Goal: Task Accomplishment & Management: Use online tool/utility

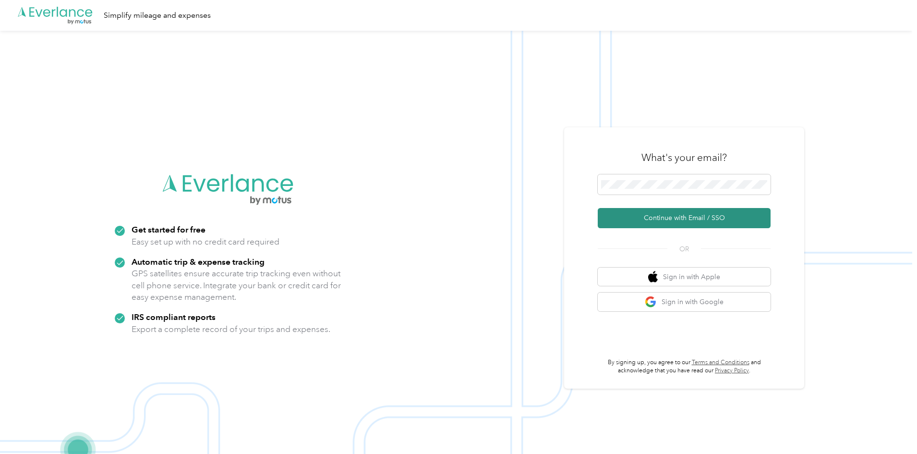
click at [675, 213] on button "Continue with Email / SSO" at bounding box center [684, 218] width 173 height 20
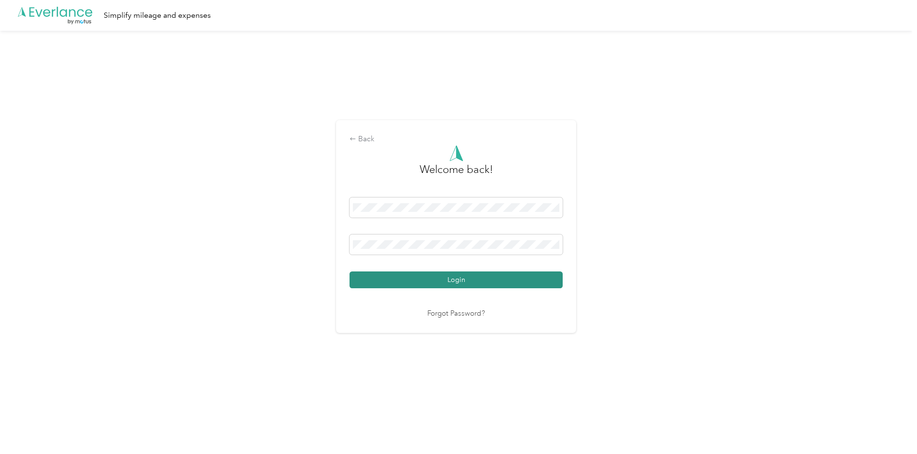
click at [457, 280] on button "Login" at bounding box center [455, 279] width 213 height 17
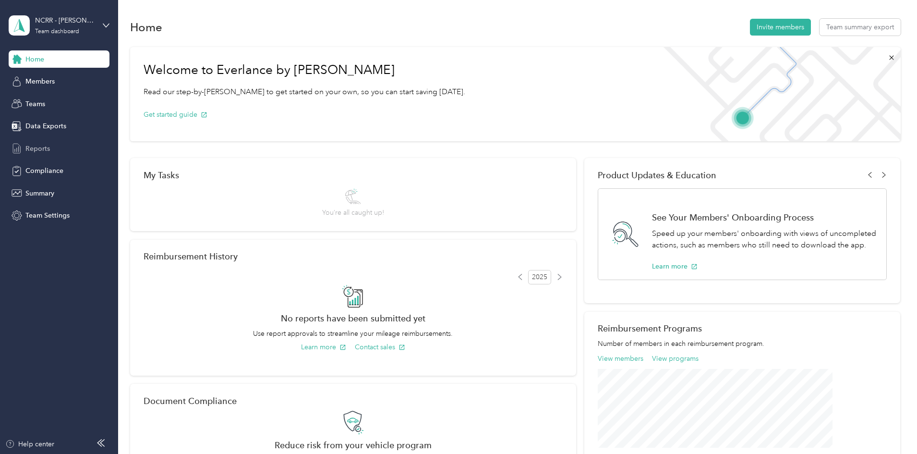
click at [33, 151] on span "Reports" at bounding box center [37, 149] width 24 height 10
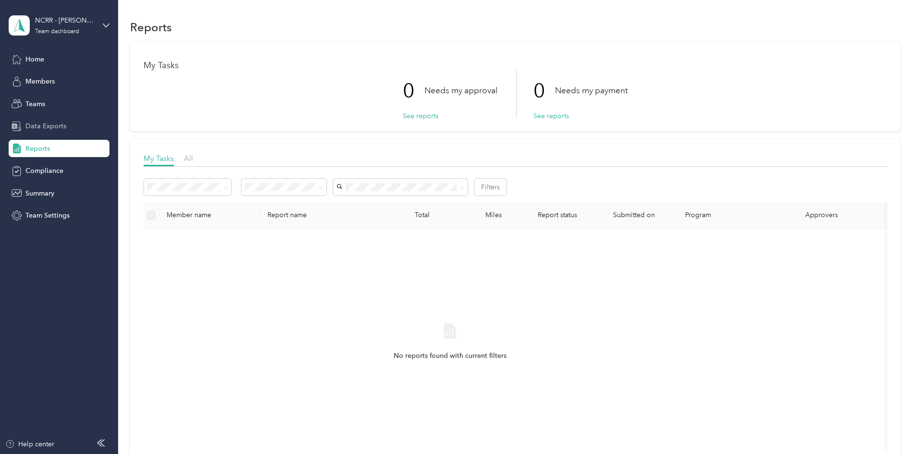
click at [49, 123] on span "Data Exports" at bounding box center [45, 126] width 41 height 10
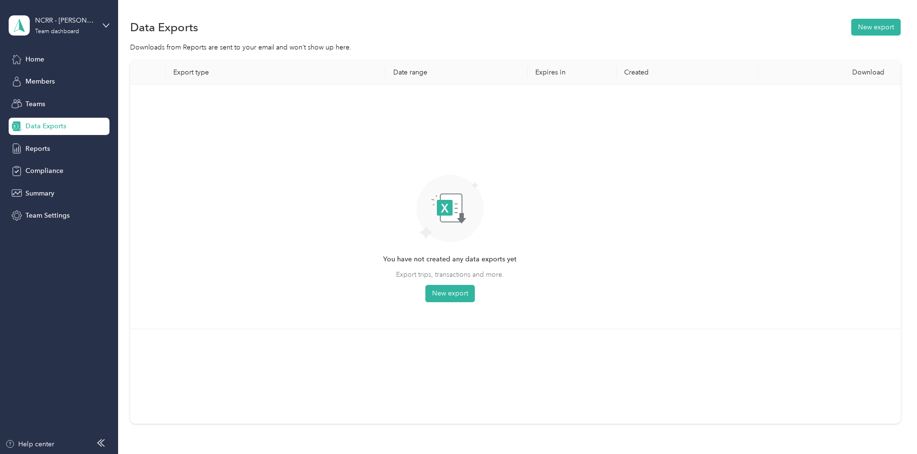
click at [97, 19] on div "NCRR - [PERSON_NAME] Team dashboard" at bounding box center [59, 26] width 101 height 34
click at [55, 104] on div "Personal dashboard" at bounding box center [109, 97] width 189 height 17
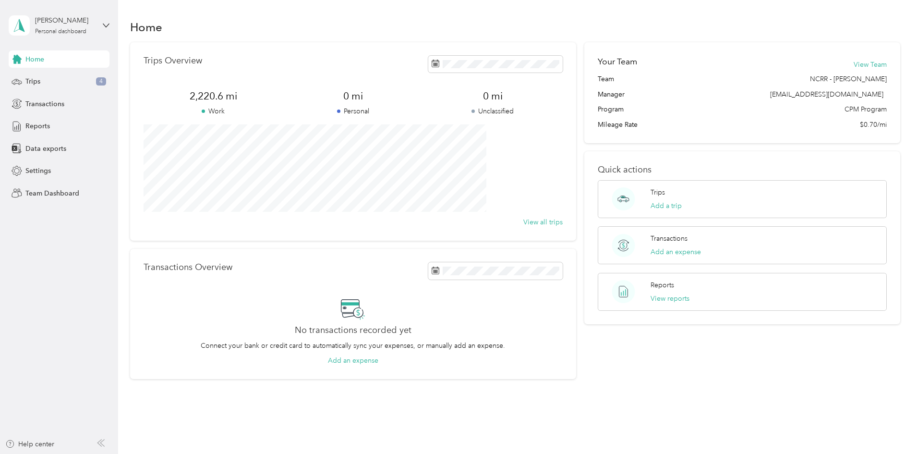
click at [68, 112] on div "Home Trips 4 Transactions Reports Data exports Settings Team Dashboard" at bounding box center [59, 125] width 101 height 151
click at [56, 129] on div "Reports" at bounding box center [59, 126] width 101 height 17
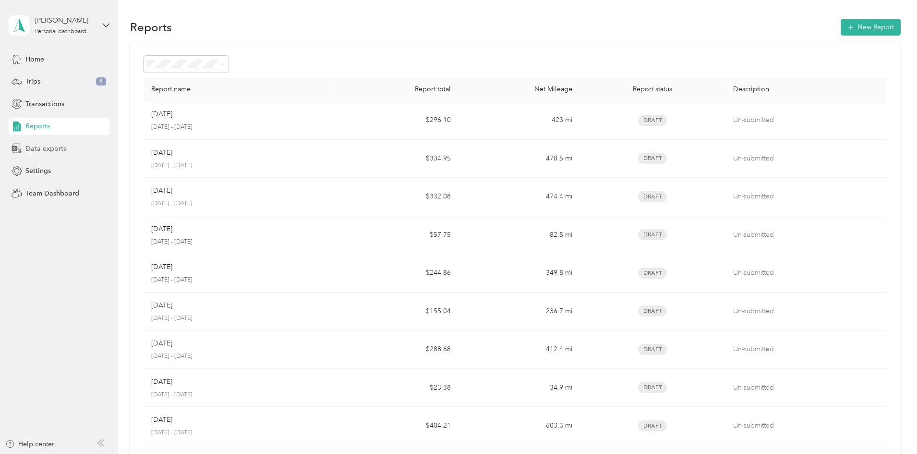
click at [51, 144] on span "Data exports" at bounding box center [45, 149] width 41 height 10
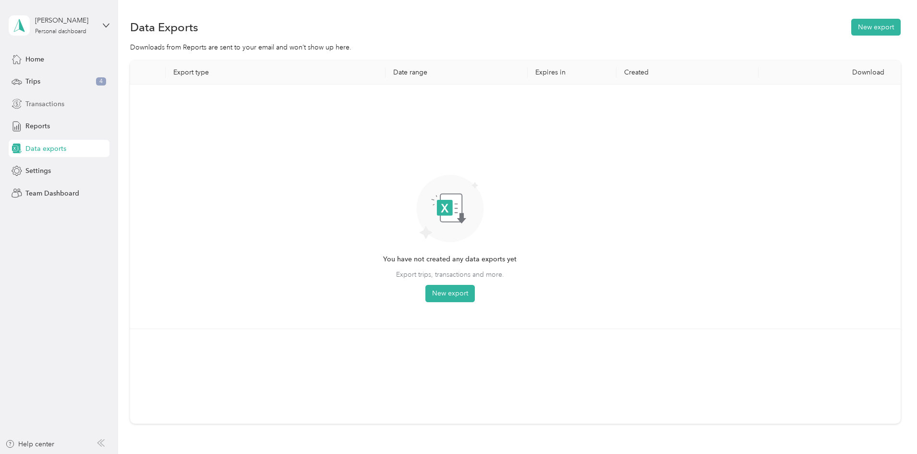
click at [60, 108] on span "Transactions" at bounding box center [44, 104] width 39 height 10
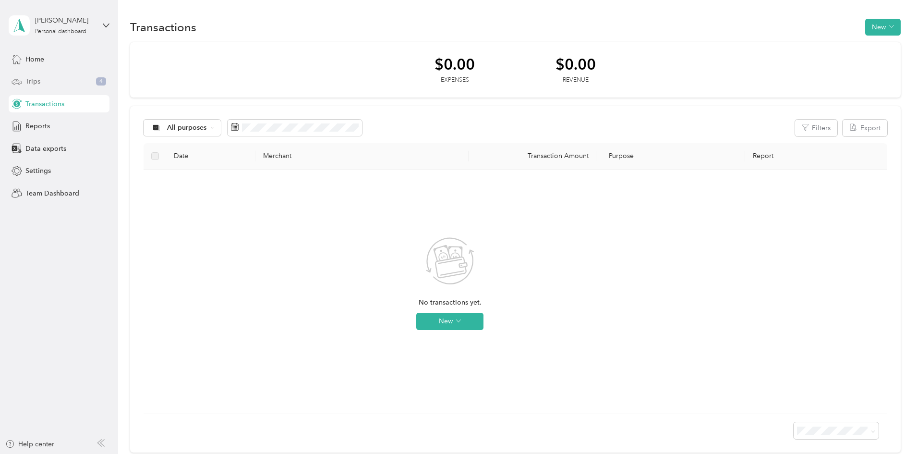
click at [48, 84] on div "Trips 4" at bounding box center [59, 81] width 101 height 17
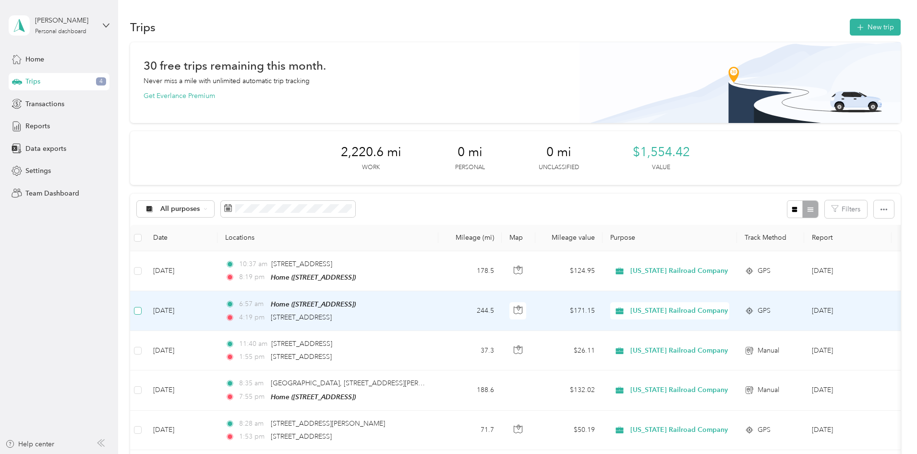
click at [142, 314] on label at bounding box center [138, 310] width 8 height 11
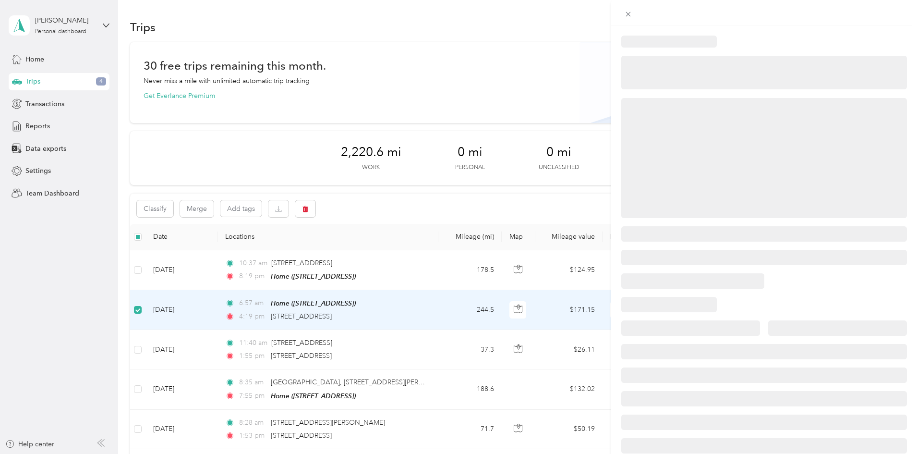
click at [202, 274] on div at bounding box center [458, 227] width 917 height 454
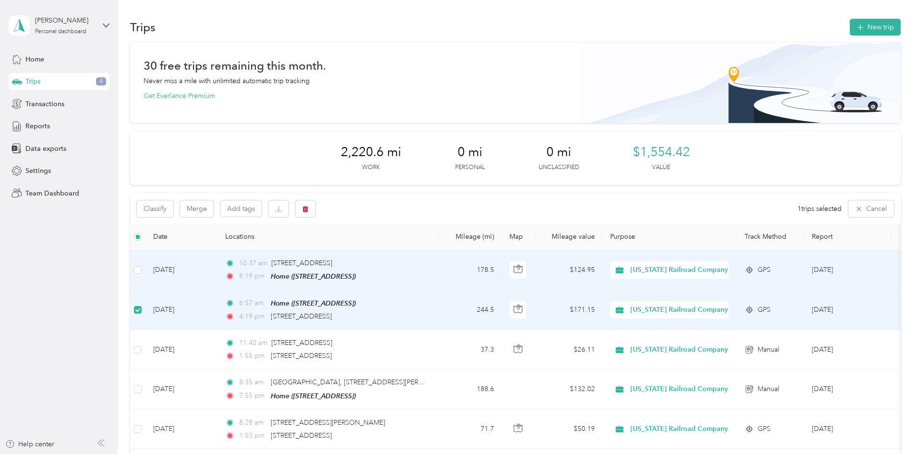
click at [142, 274] on label at bounding box center [138, 270] width 8 height 11
click at [48, 99] on span "Transactions" at bounding box center [44, 104] width 39 height 10
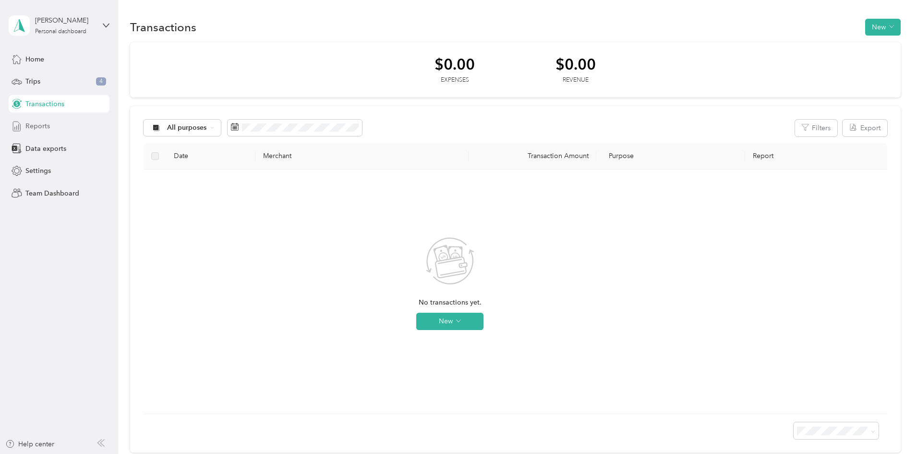
click at [55, 124] on div "Reports" at bounding box center [59, 126] width 101 height 17
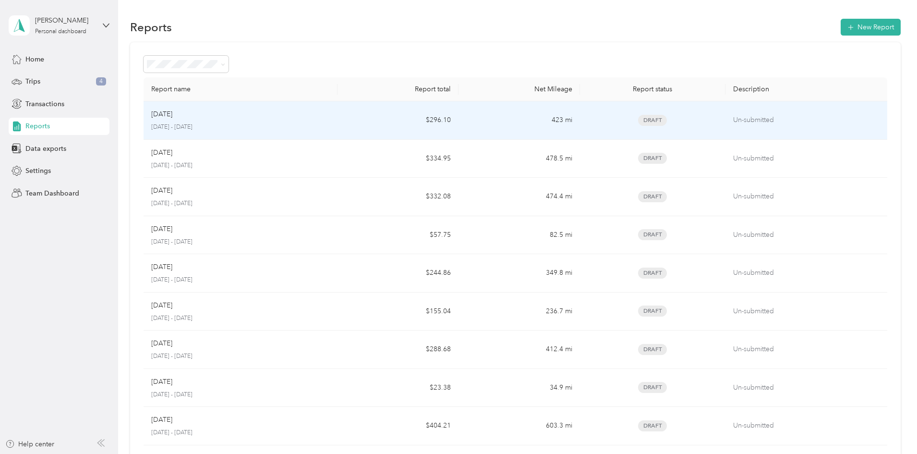
click at [378, 122] on td "$296.10" at bounding box center [397, 120] width 121 height 38
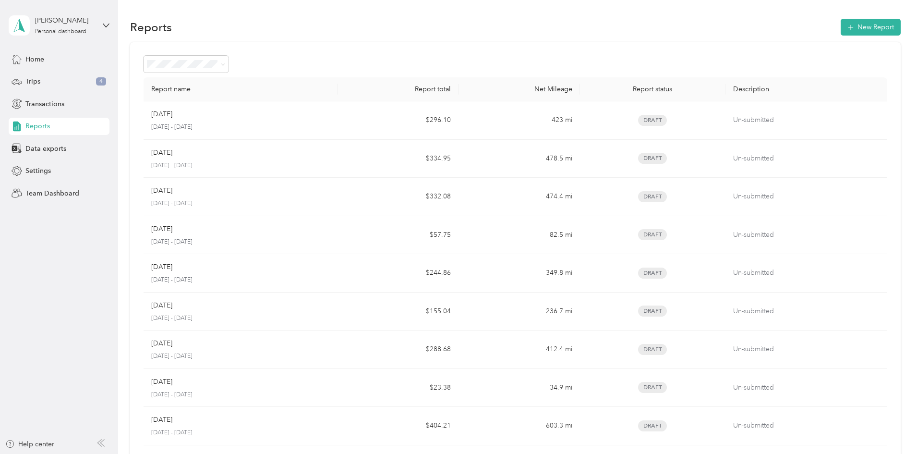
click at [60, 125] on div "Reports" at bounding box center [59, 126] width 101 height 17
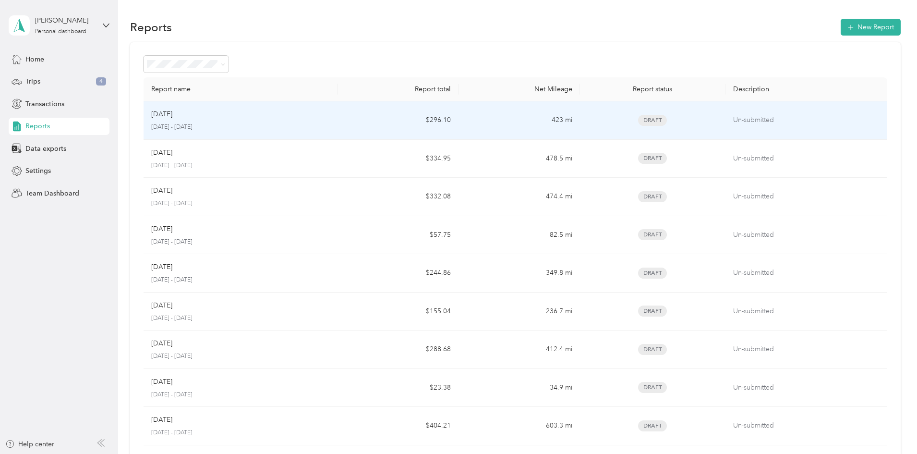
click at [322, 114] on div "[DATE]" at bounding box center [240, 114] width 179 height 11
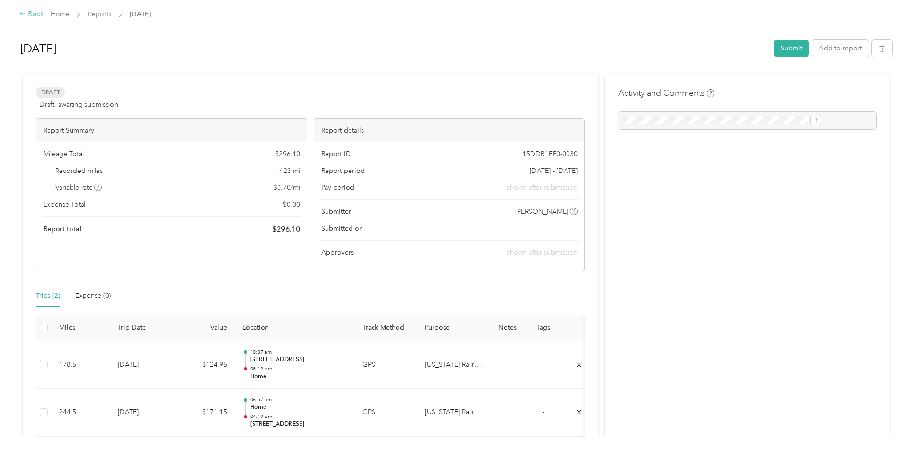
click at [44, 18] on div "Back" at bounding box center [31, 15] width 25 height 12
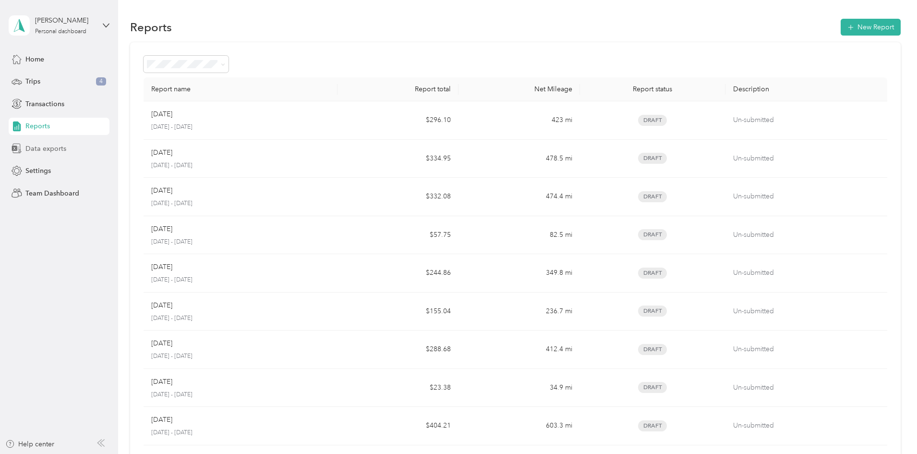
click at [77, 140] on div "Data exports" at bounding box center [59, 148] width 101 height 17
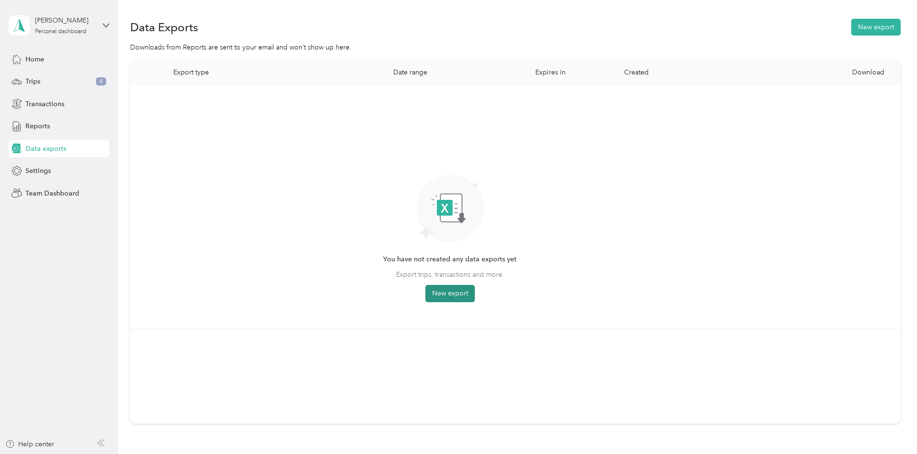
click at [475, 290] on button "New export" at bounding box center [449, 293] width 49 height 17
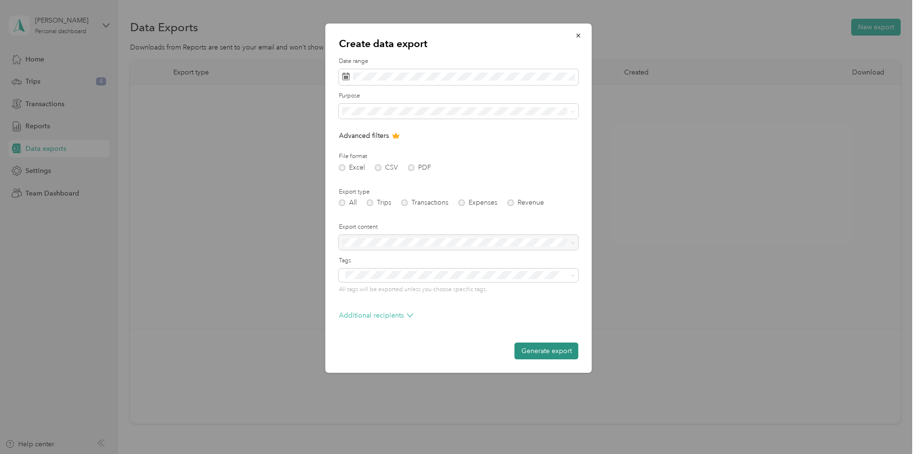
click at [547, 349] on button "Generate export" at bounding box center [547, 350] width 64 height 17
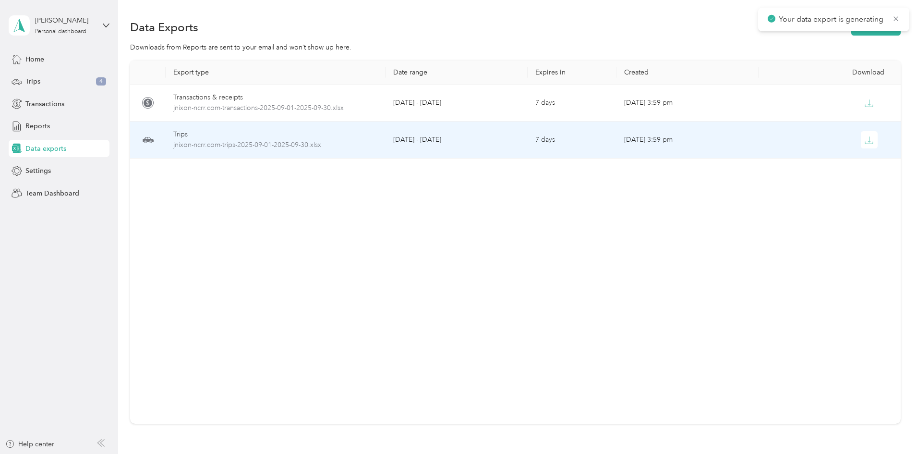
click at [305, 136] on div "Trips" at bounding box center [275, 134] width 205 height 11
click at [861, 145] on button "button" at bounding box center [869, 139] width 17 height 17
